Goal: Task Accomplishment & Management: Manage account settings

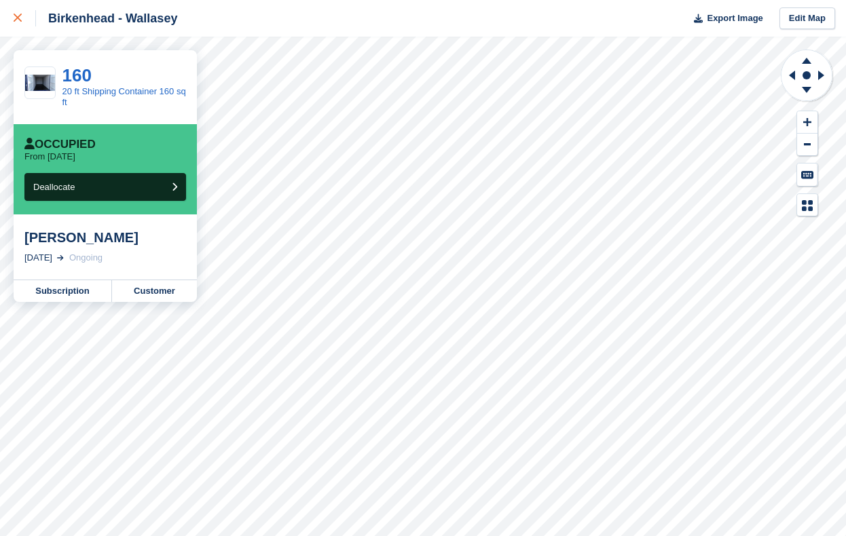
click at [11, 15] on link at bounding box center [18, 18] width 36 height 37
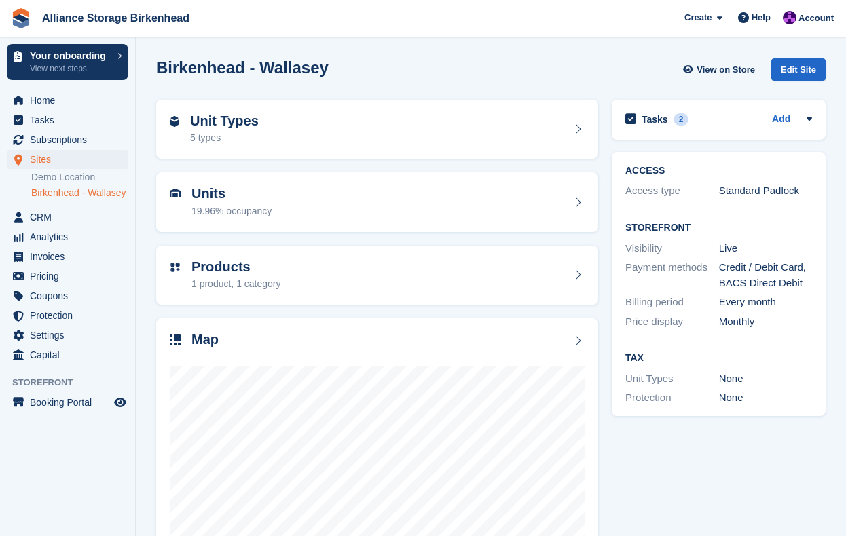
click at [795, 23] on div at bounding box center [789, 20] width 14 height 18
click at [800, 14] on span "Account" at bounding box center [815, 19] width 35 height 14
click at [504, 77] on div "Birkenhead - Wallasey View on Store Edit Site" at bounding box center [490, 69] width 669 height 22
click at [795, 20] on img at bounding box center [789, 18] width 14 height 14
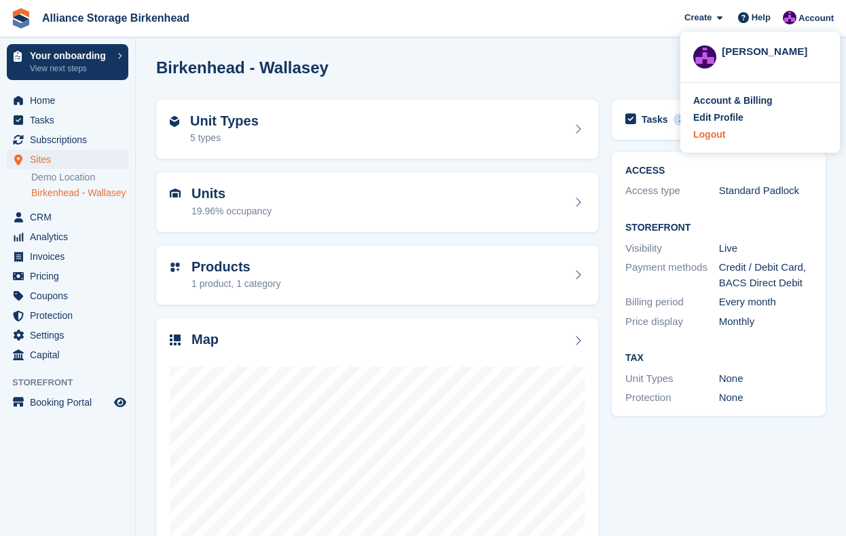
click at [713, 132] on div "Logout" at bounding box center [709, 135] width 32 height 14
